Goal: Find contact information: Find contact information

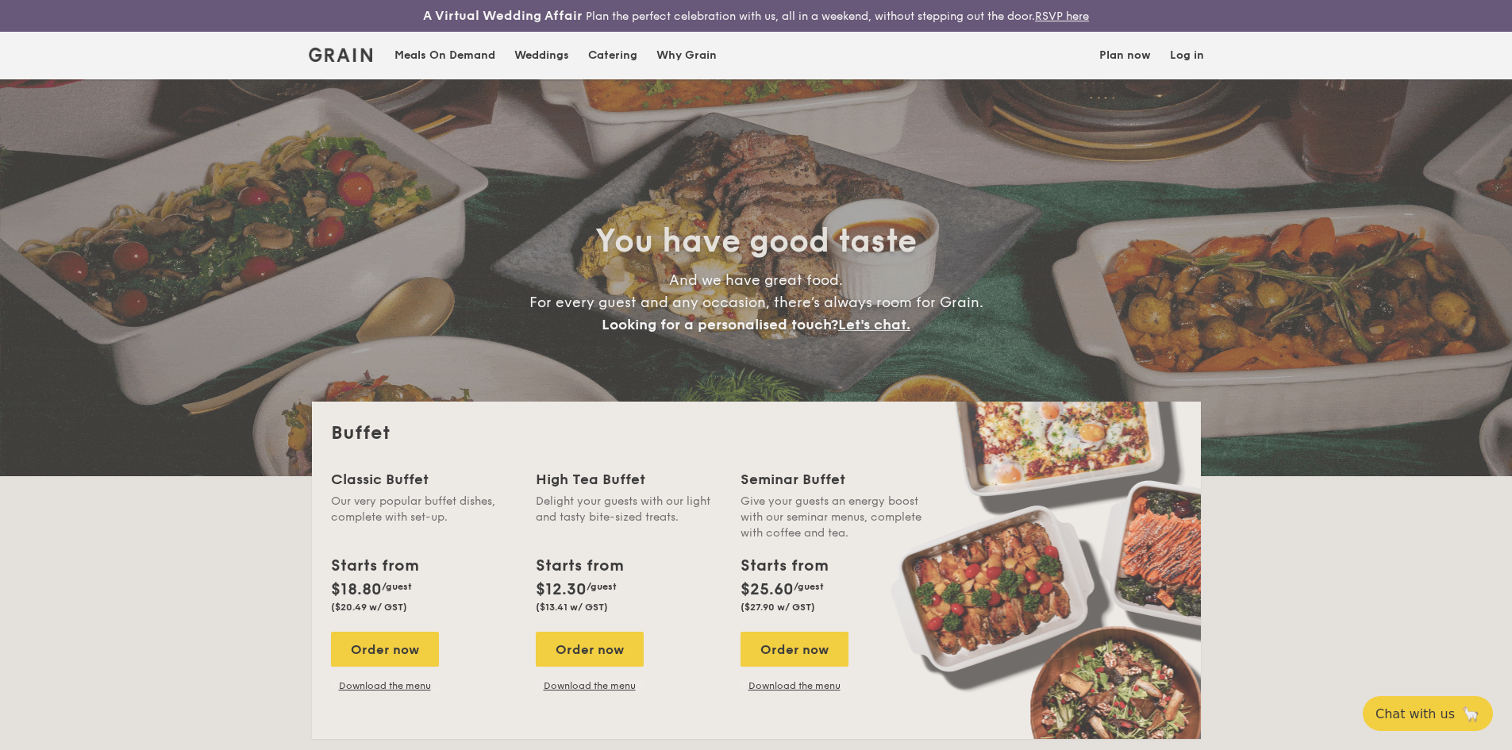
select select
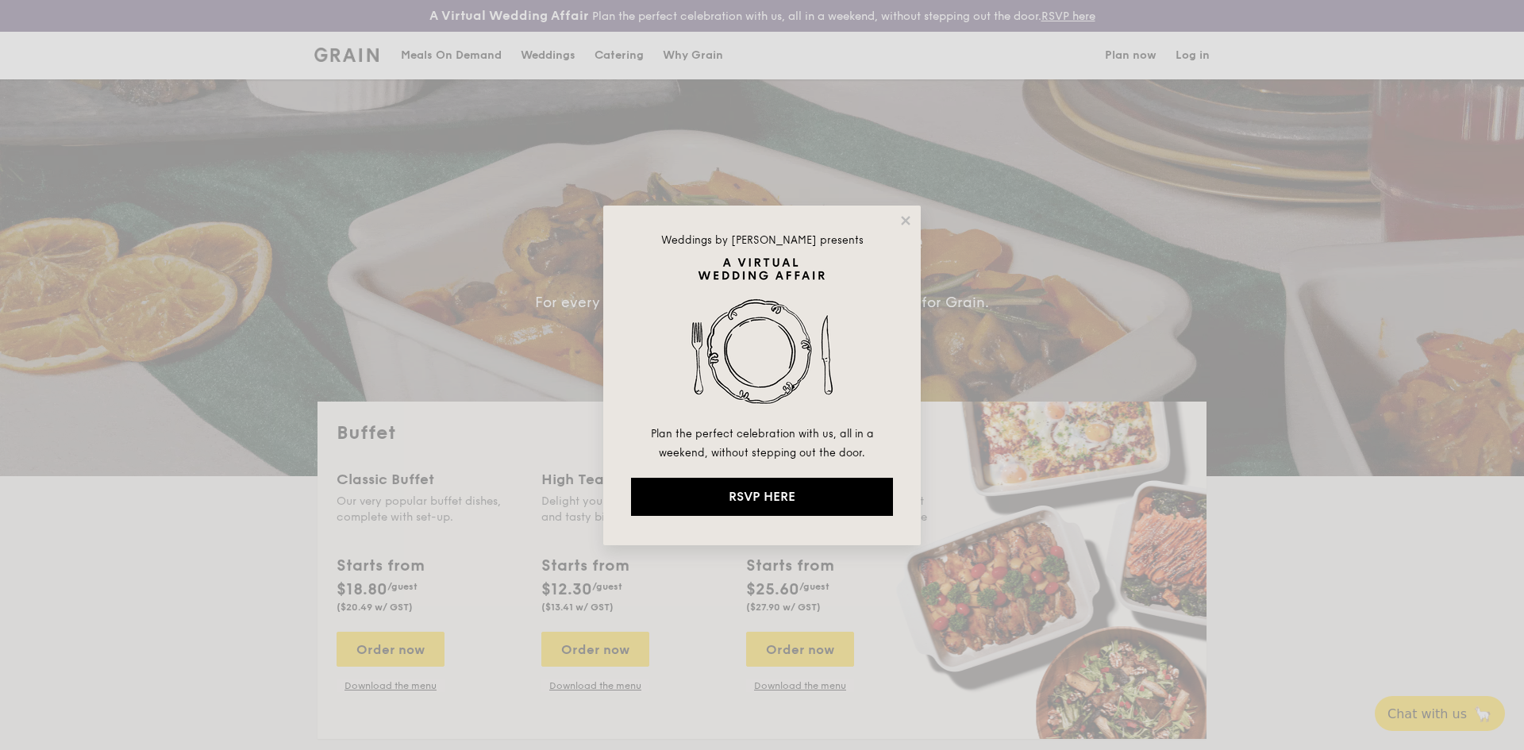
click at [914, 233] on div "Weddings by Grain presents Plan the perfect celebration with us, all in a weeke…" at bounding box center [761, 376] width 317 height 340
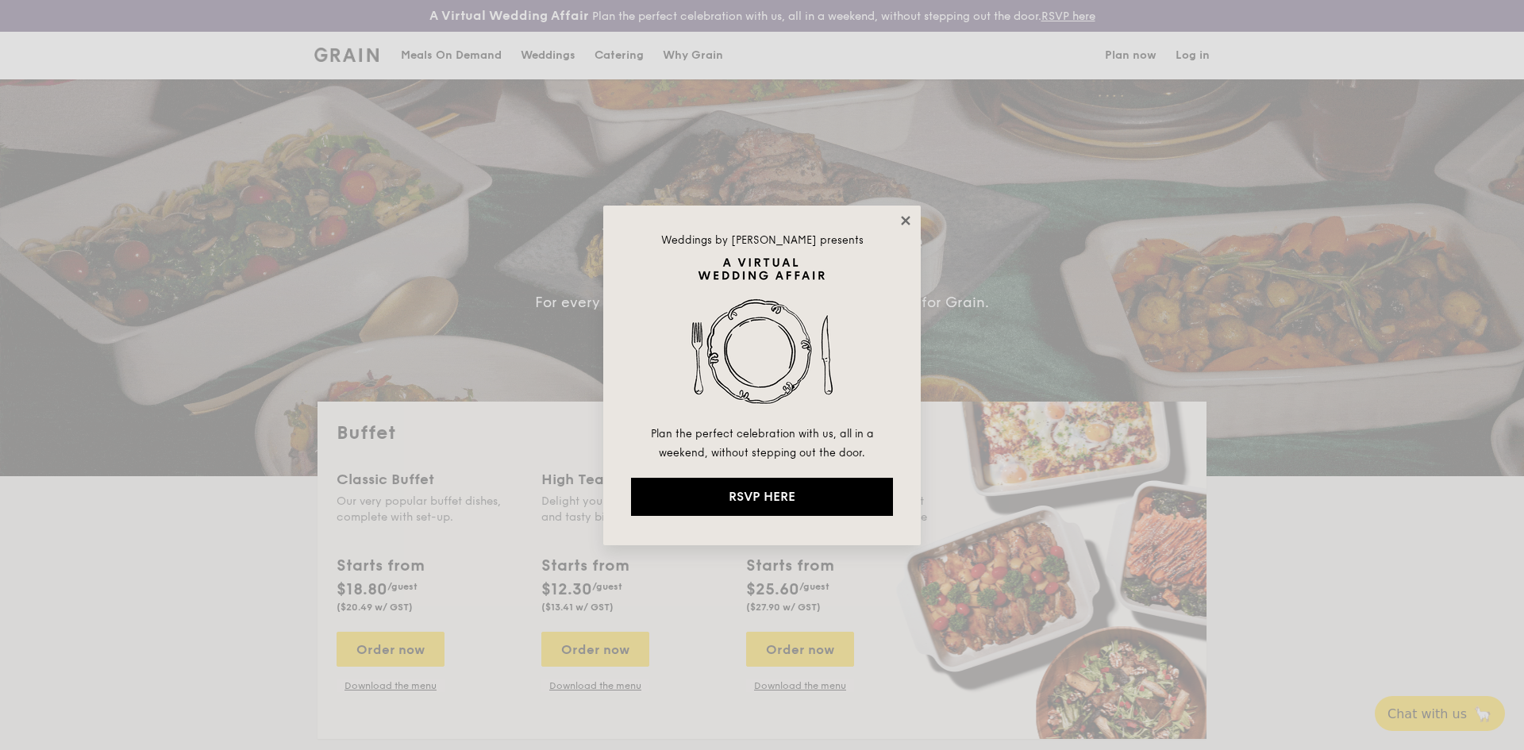
click at [911, 214] on icon at bounding box center [906, 221] width 14 height 14
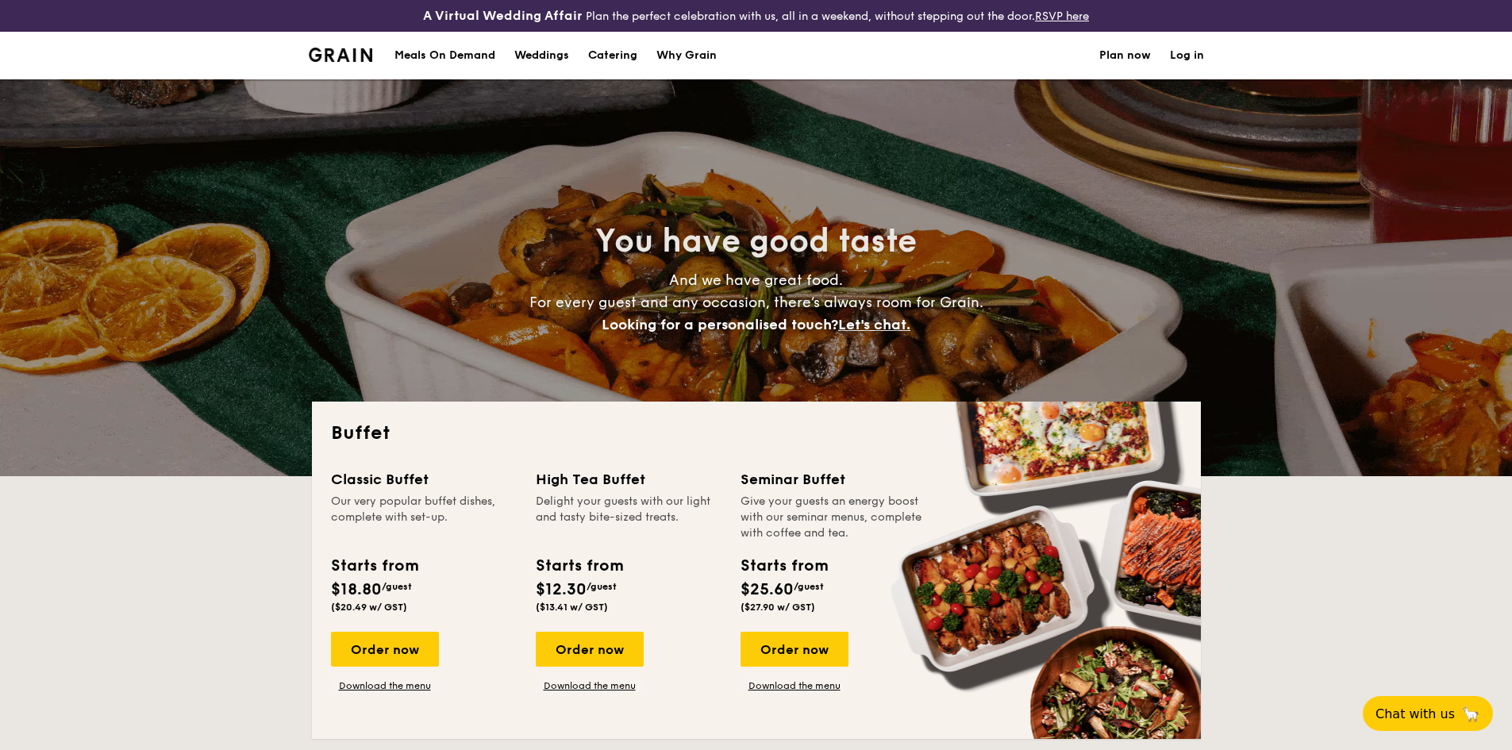
click at [688, 63] on div "Why Grain" at bounding box center [686, 56] width 60 height 48
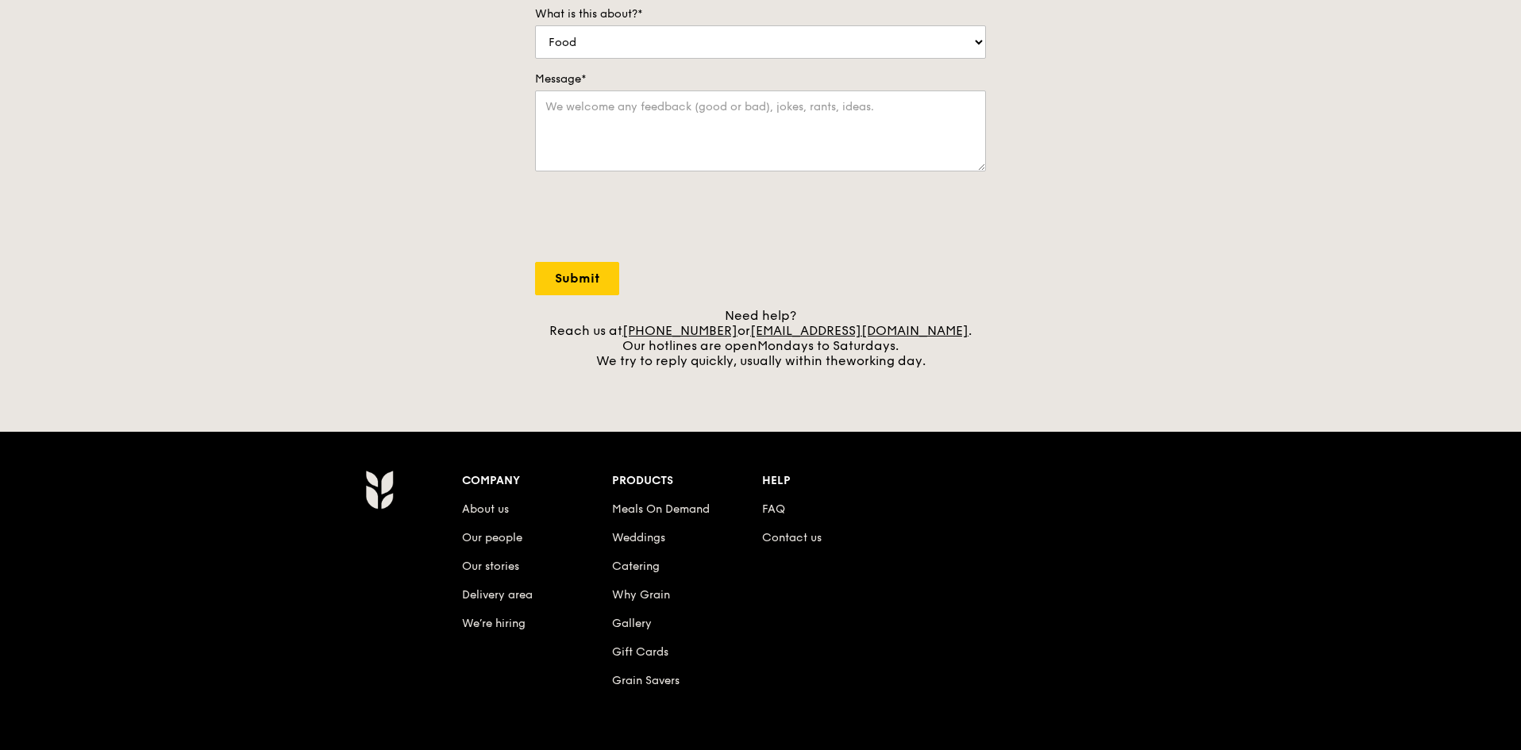
scroll to position [587, 0]
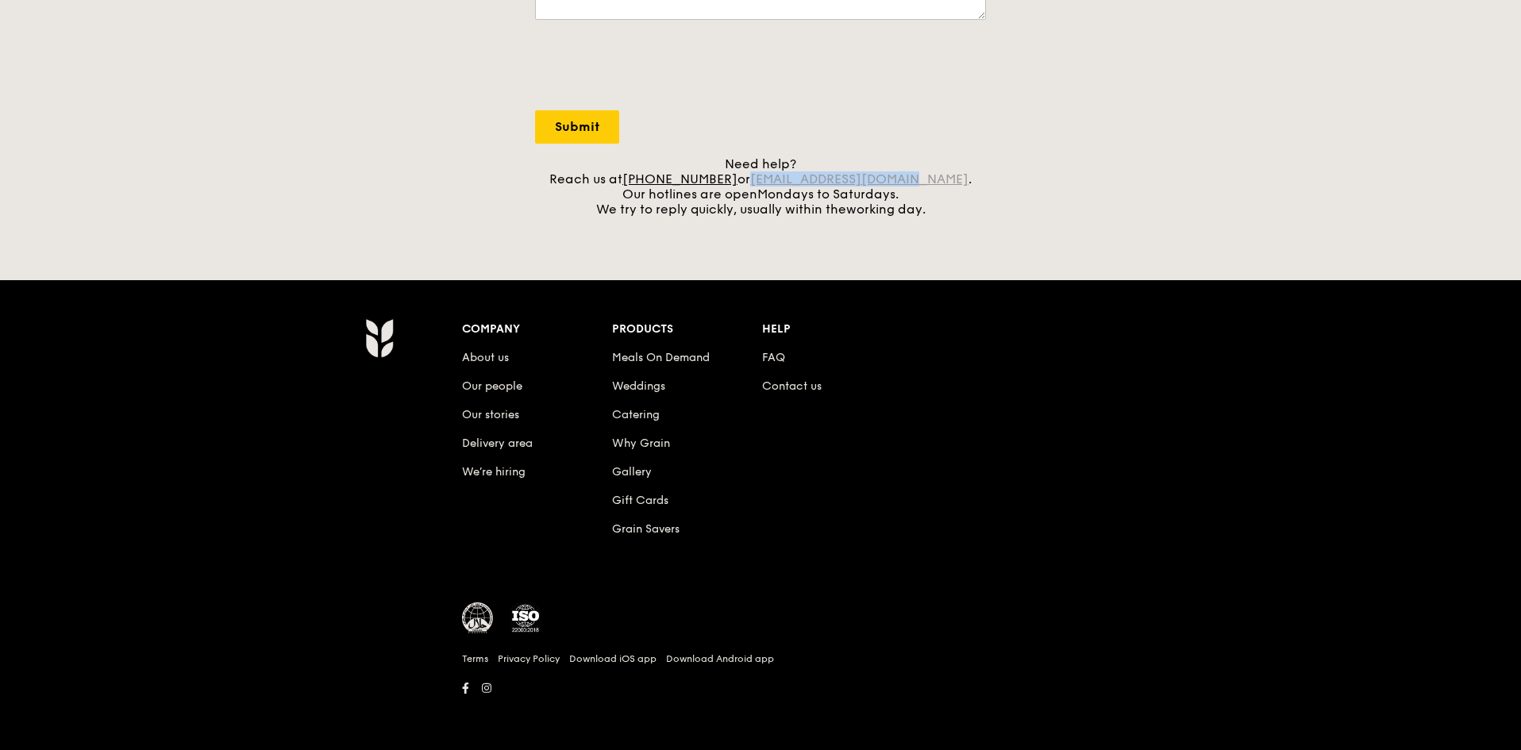
drag, startPoint x: 929, startPoint y: 180, endPoint x: 776, endPoint y: 182, distance: 153.2
click at [776, 182] on div "Need help? Reach us at +65 3163 5335 or concierge@grain.com.sg . Our hotlines a…" at bounding box center [760, 186] width 451 height 60
copy link "concierge@grain.com.sg"
click at [483, 359] on link "About us" at bounding box center [485, 357] width 47 height 13
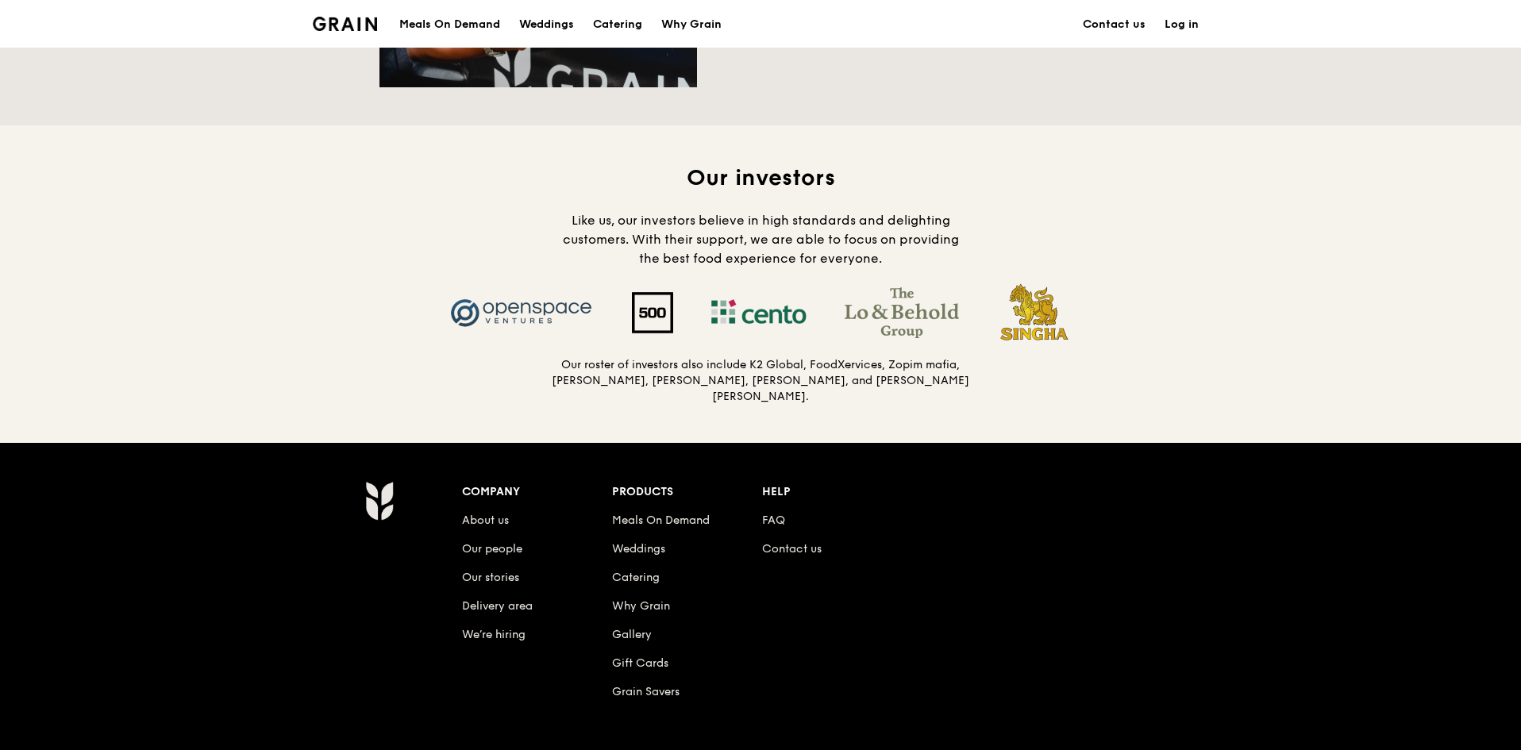
scroll to position [1647, 0]
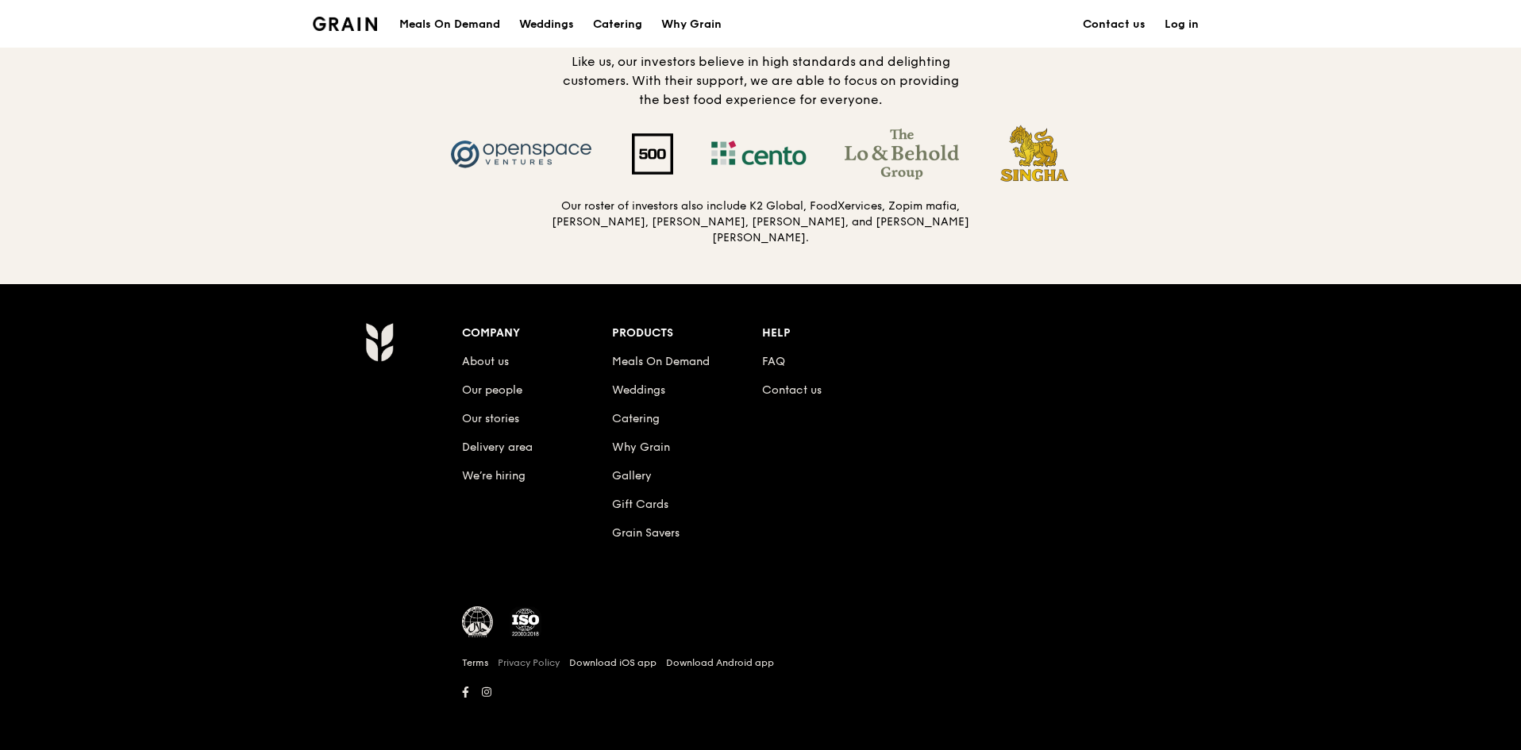
click at [534, 656] on link "Privacy Policy" at bounding box center [529, 662] width 62 height 13
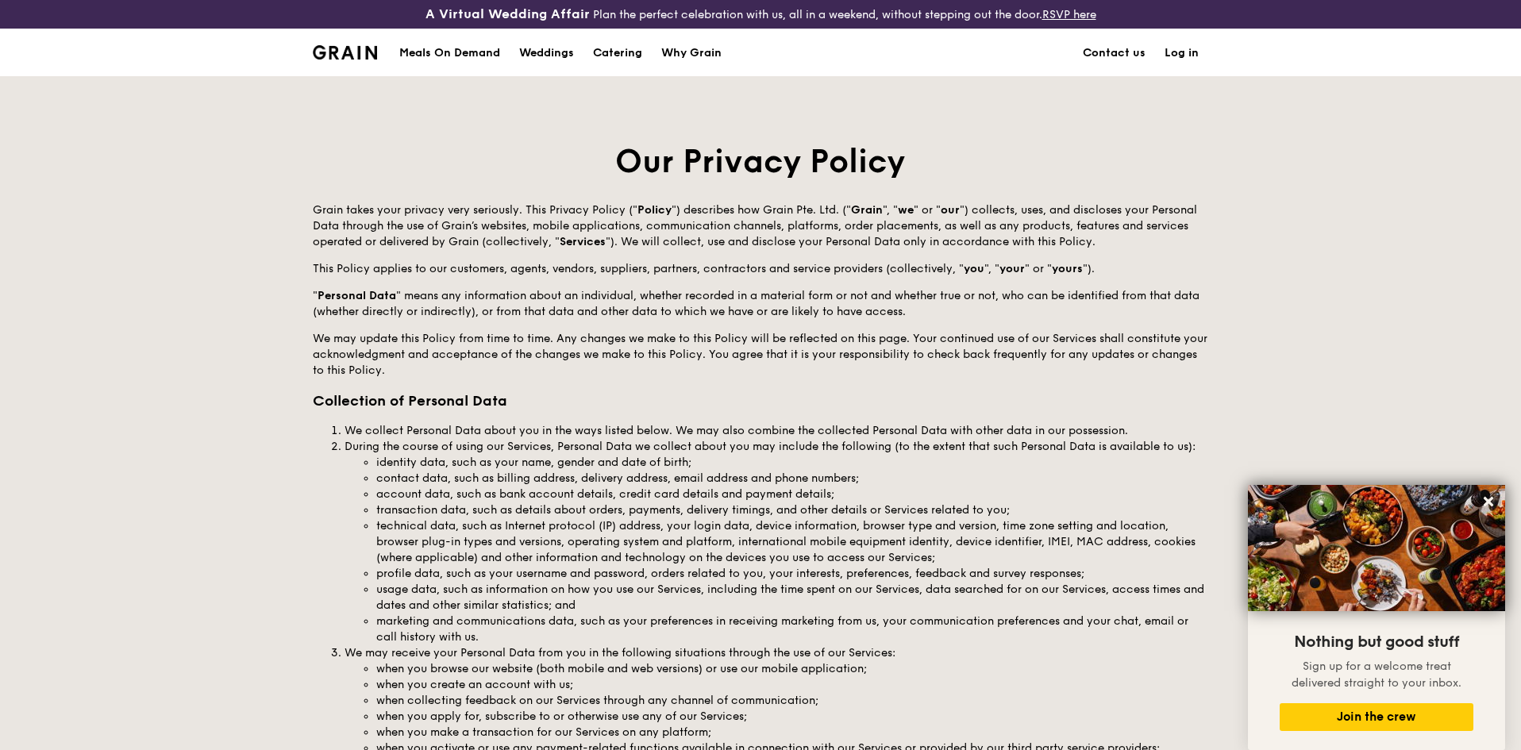
click at [1130, 54] on link "Contact us" at bounding box center [1114, 53] width 82 height 48
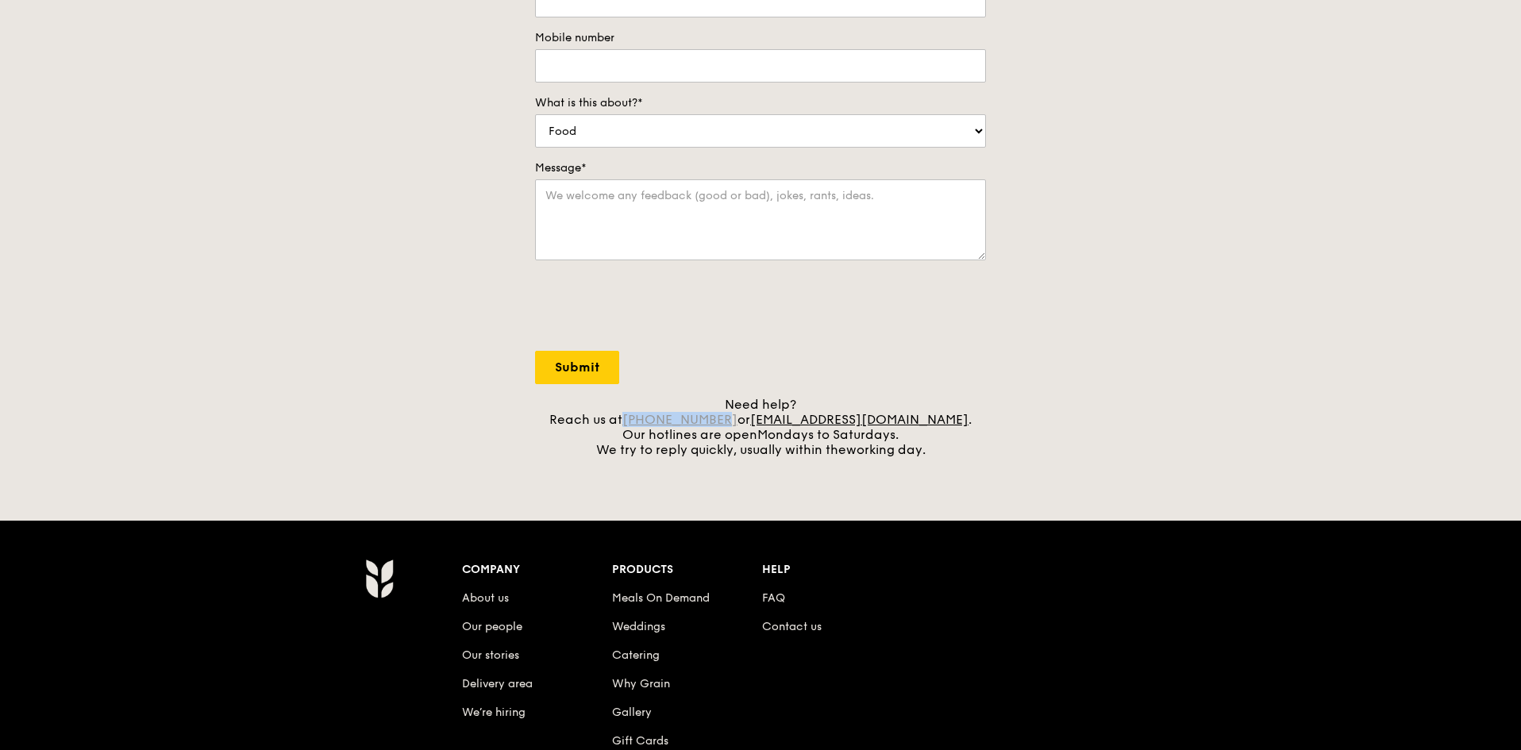
drag, startPoint x: 664, startPoint y: 417, endPoint x: 753, endPoint y: 415, distance: 89.7
click at [753, 415] on div "Need help? Reach us at +65 3163 5335 or concierge@grain.com.sg . Our hotlines a…" at bounding box center [760, 427] width 451 height 60
copy link "[PHONE_NUMBER]"
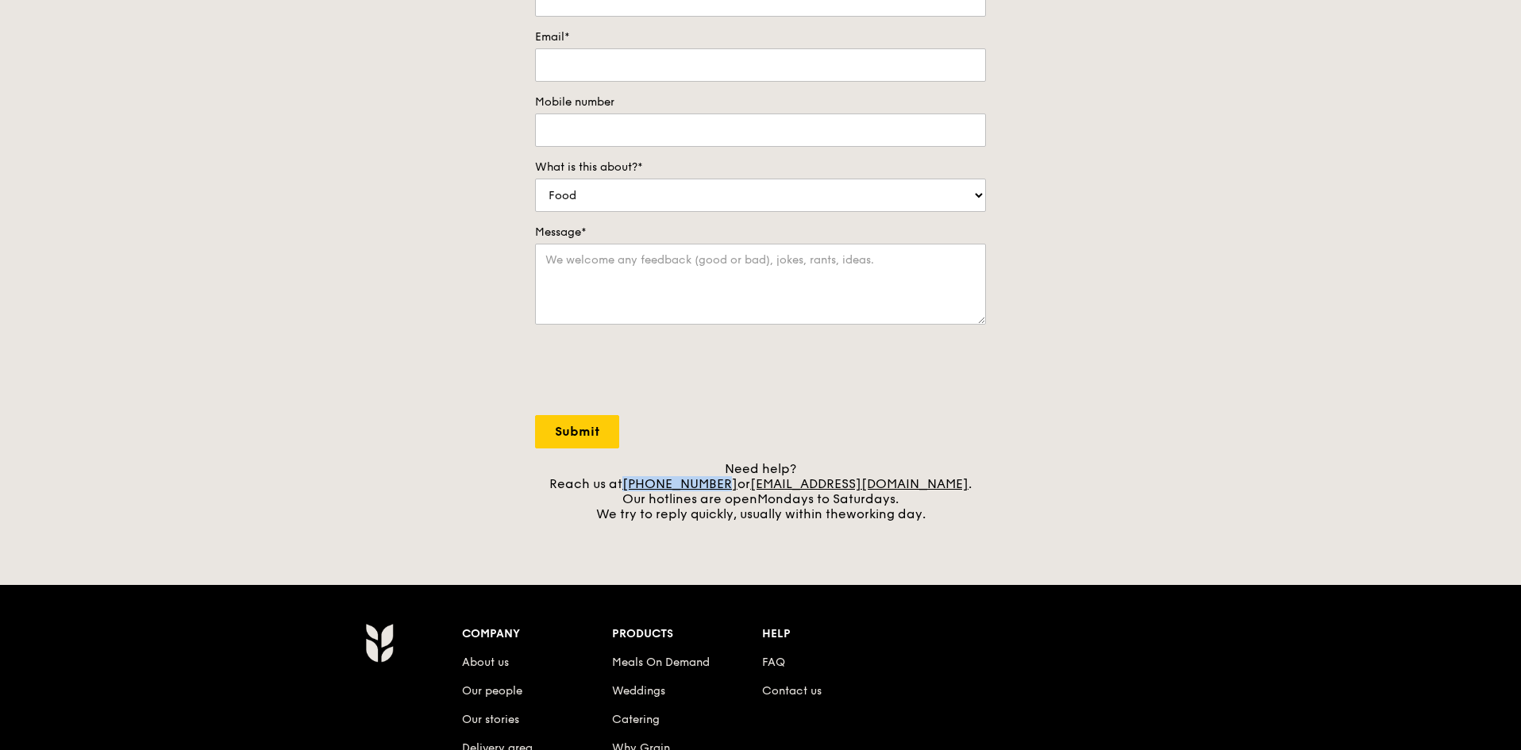
scroll to position [505, 0]
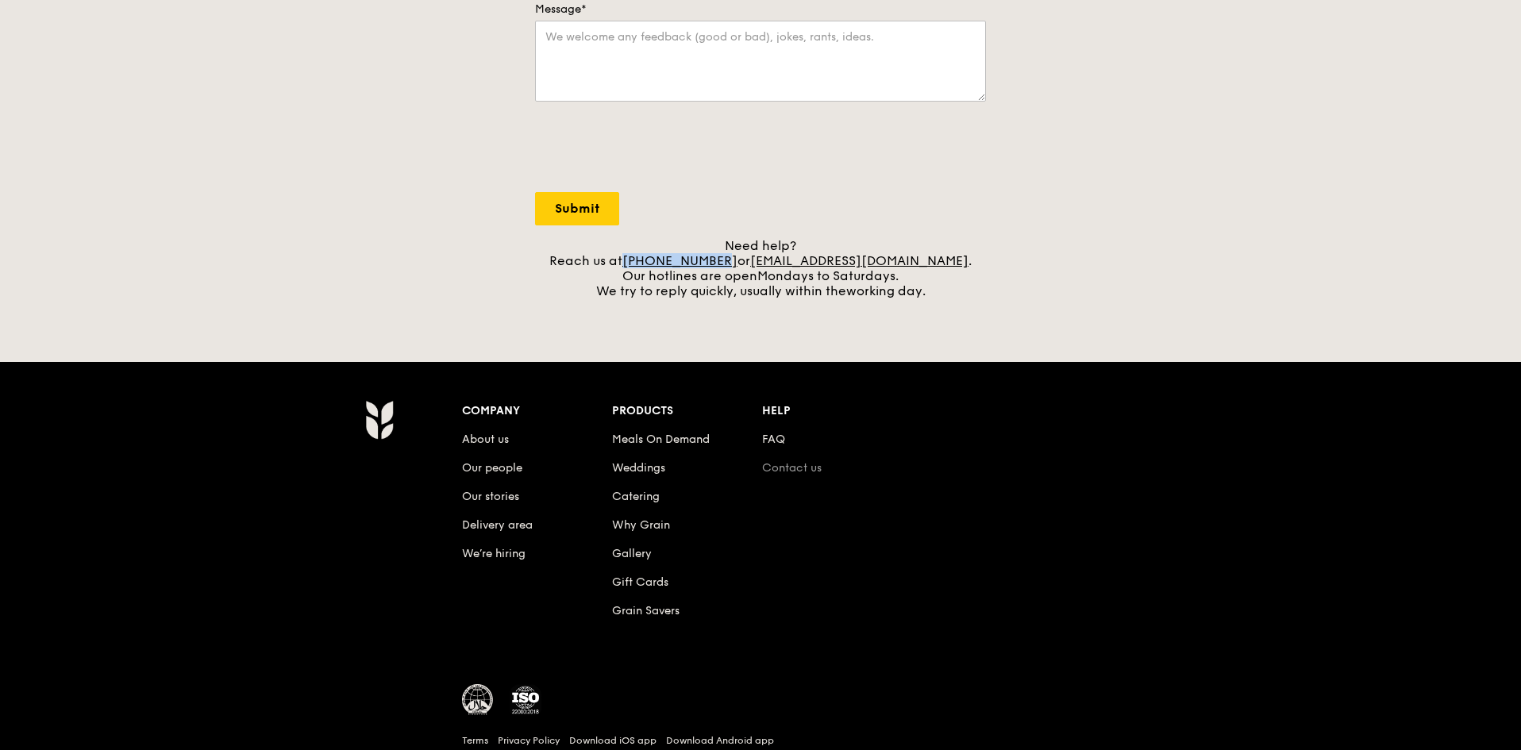
click at [807, 464] on link "Contact us" at bounding box center [792, 467] width 60 height 13
click at [791, 460] on li "Contact us" at bounding box center [837, 465] width 150 height 29
click at [788, 465] on link "Contact us" at bounding box center [792, 467] width 60 height 13
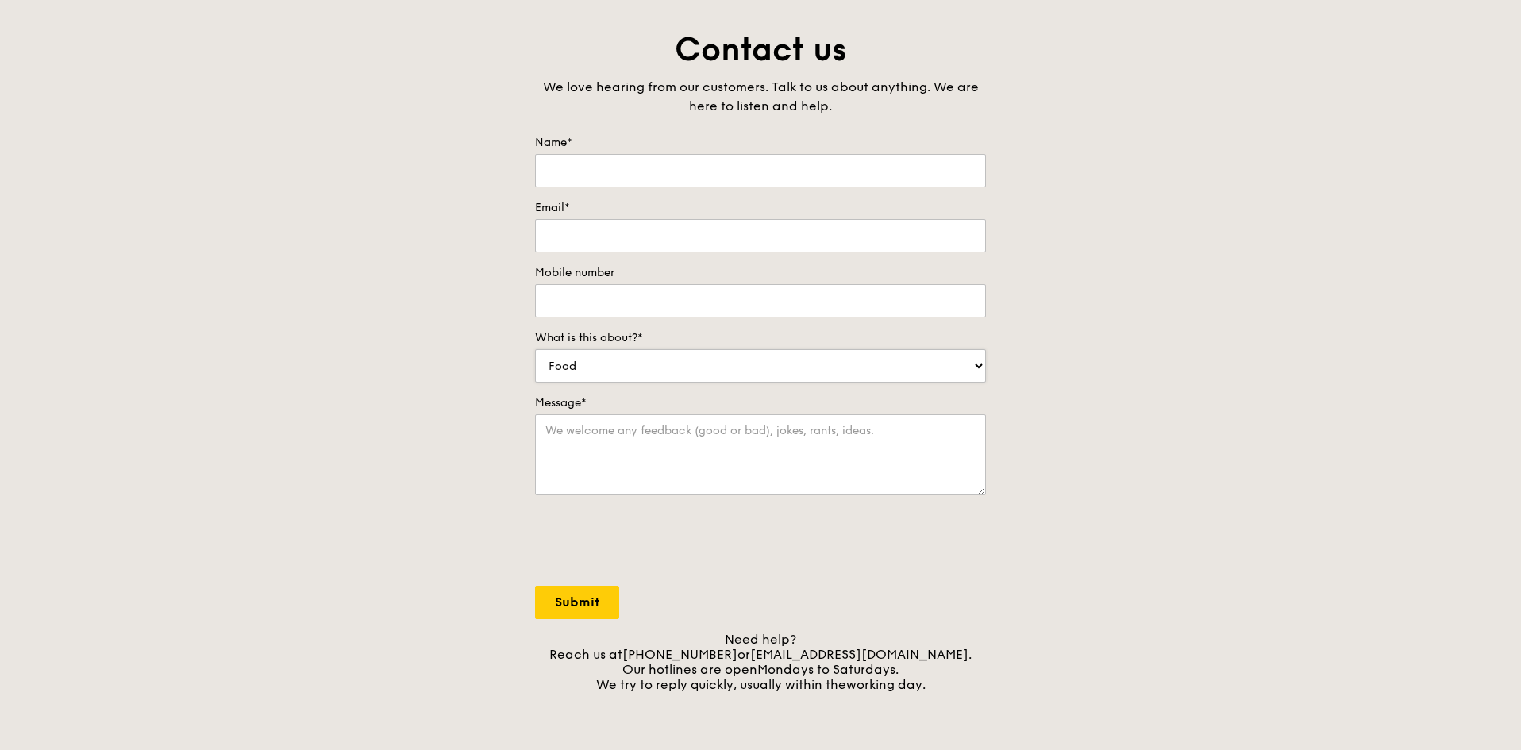
scroll to position [0, 0]
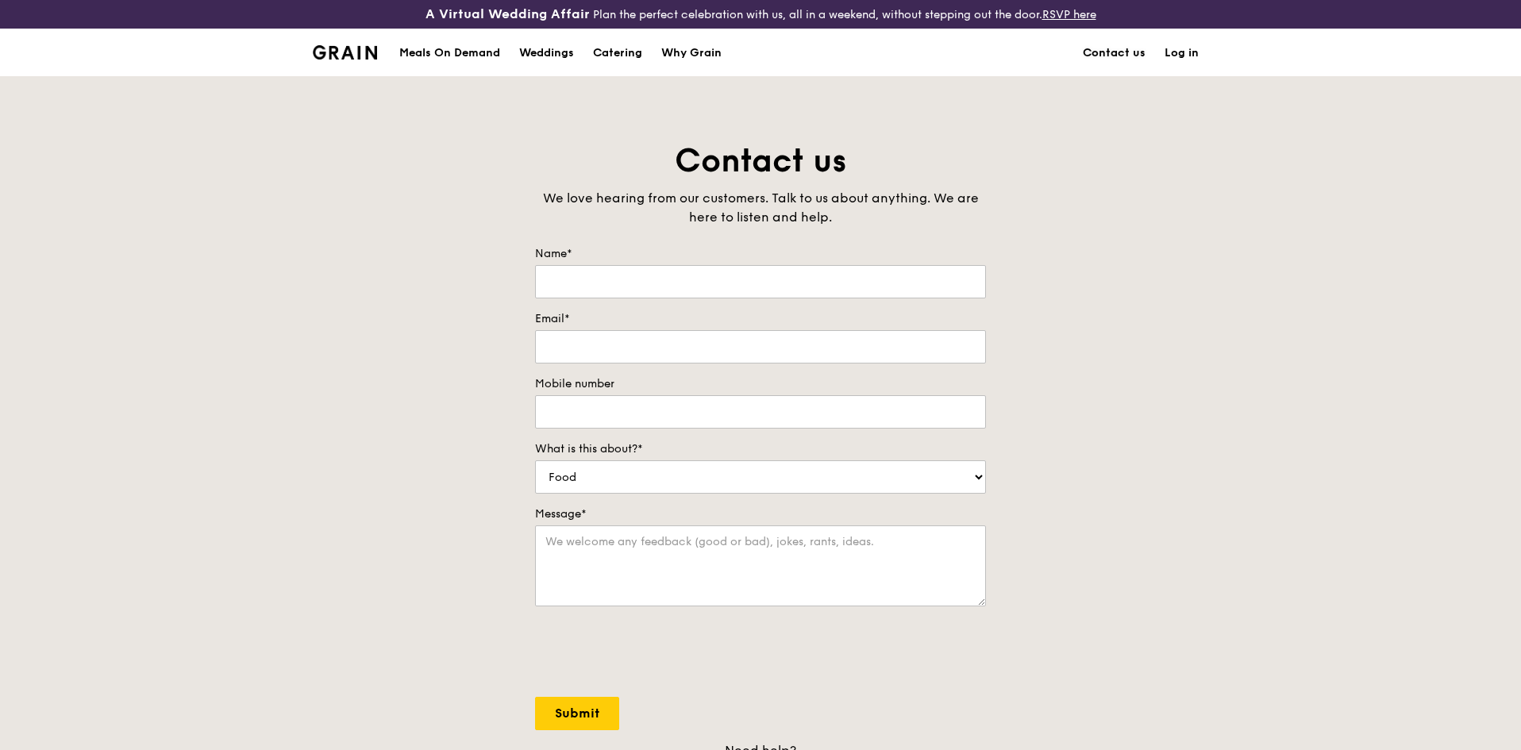
click at [1090, 60] on link "Contact us" at bounding box center [1114, 53] width 82 height 48
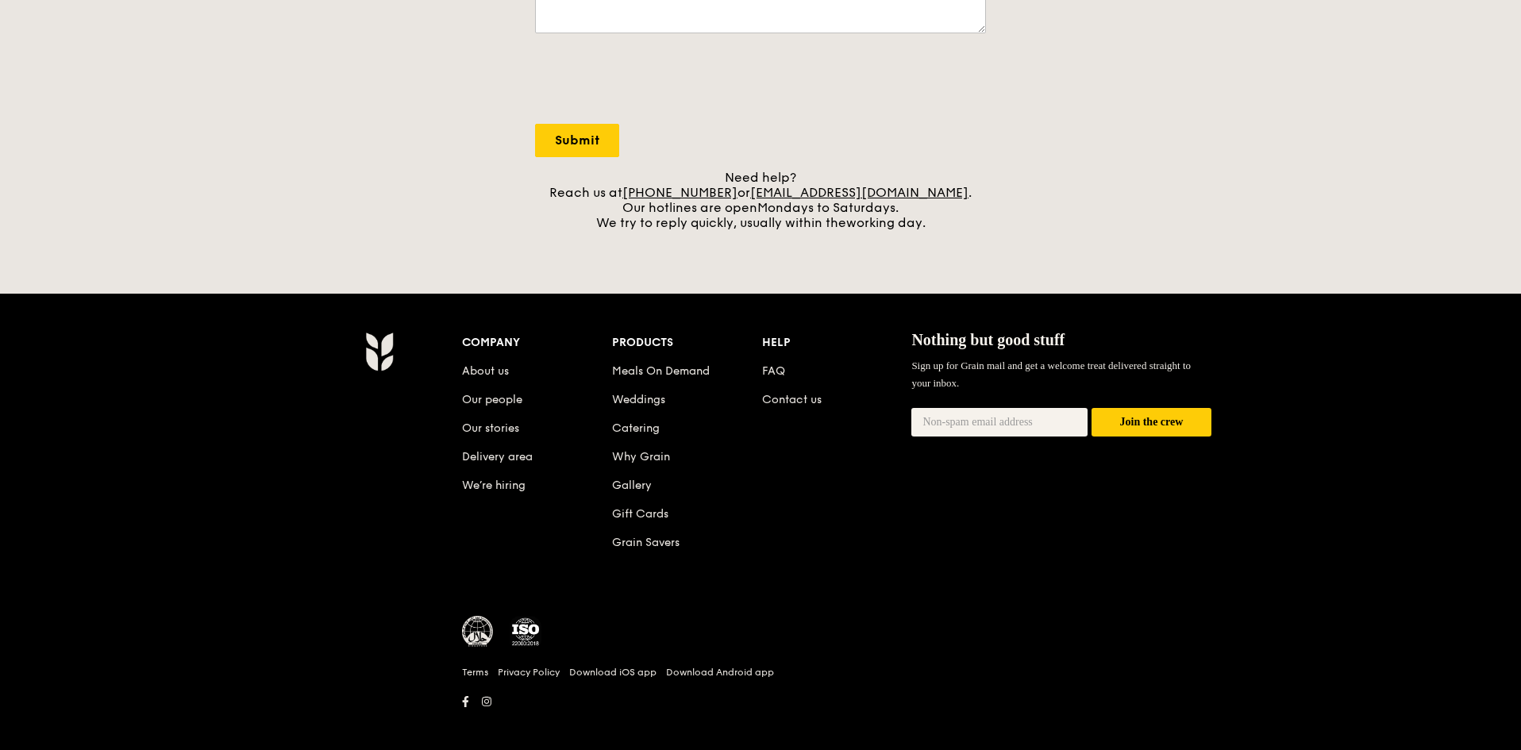
scroll to position [587, 0]
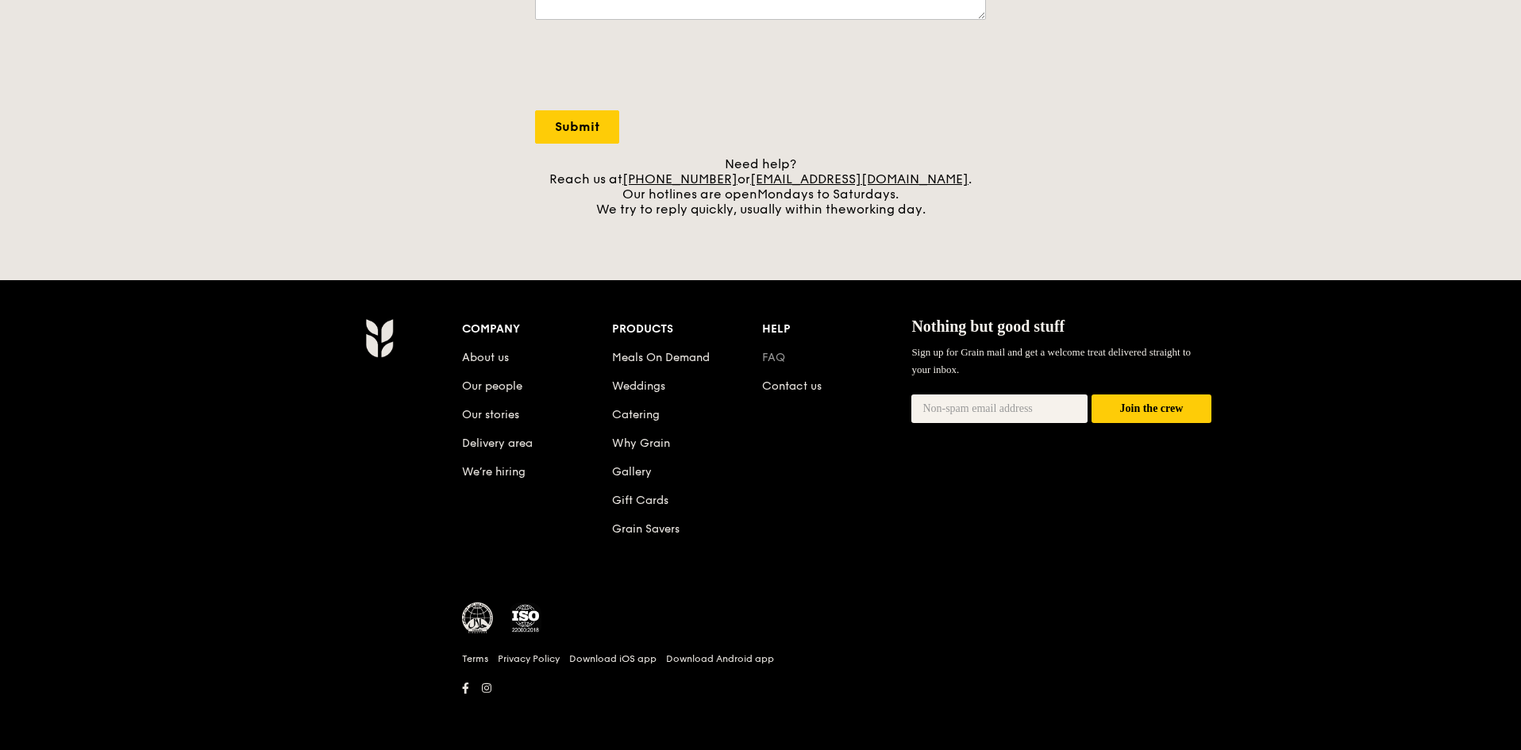
click at [782, 355] on link "FAQ" at bounding box center [773, 357] width 23 height 13
